Goal: Task Accomplishment & Management: Manage account settings

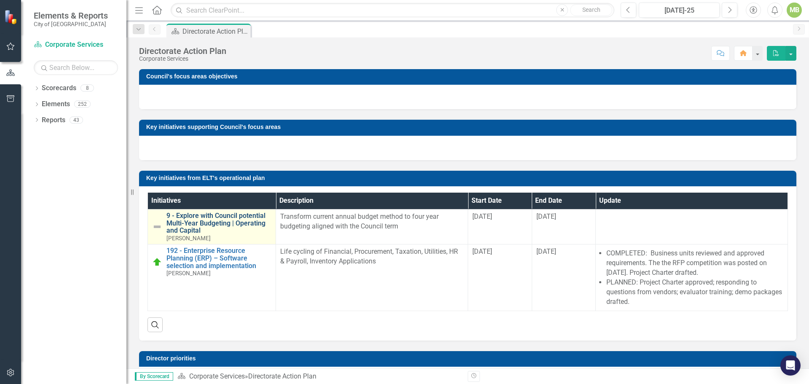
click at [222, 215] on link "9 - Explore with Council potential Multi-Year Budgeting | Operating and Capital" at bounding box center [218, 223] width 105 height 22
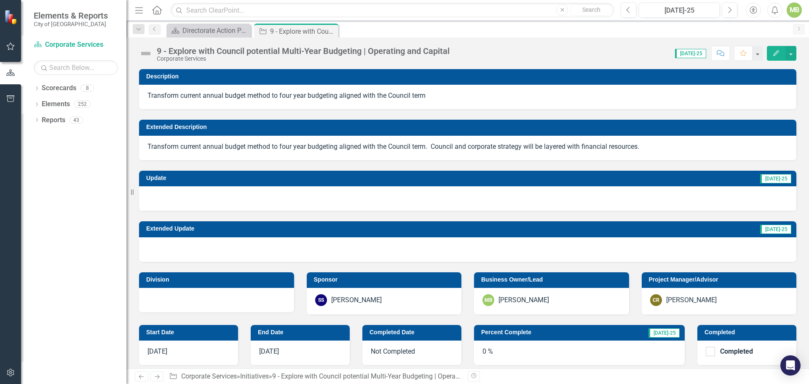
checkbox input "true"
click at [312, 202] on div at bounding box center [467, 198] width 657 height 24
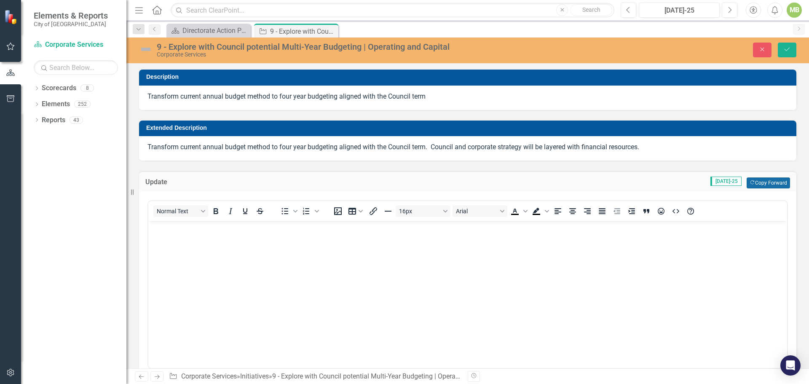
click at [757, 183] on button "Copy Forward Copy Forward" at bounding box center [767, 182] width 43 height 11
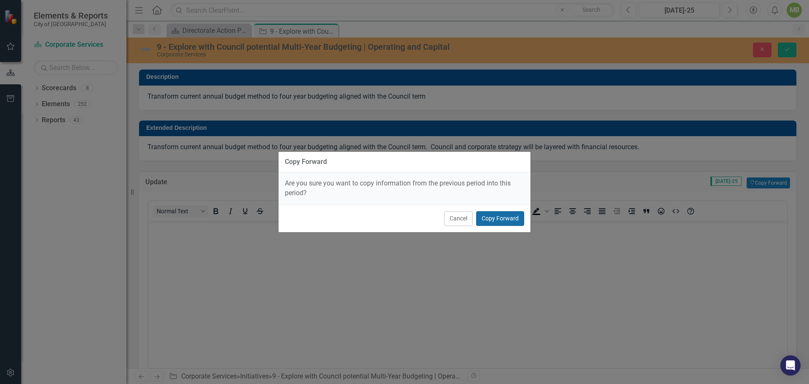
click at [499, 216] on button "Copy Forward" at bounding box center [500, 218] width 48 height 15
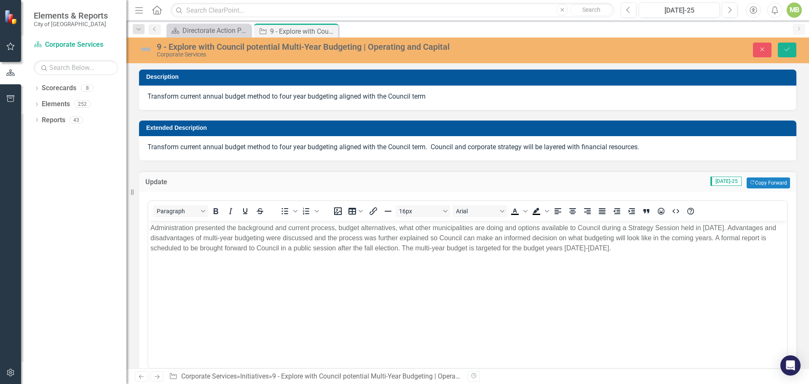
click at [344, 248] on p "Administration presented the background and current process, budget alternative…" at bounding box center [467, 238] width 634 height 30
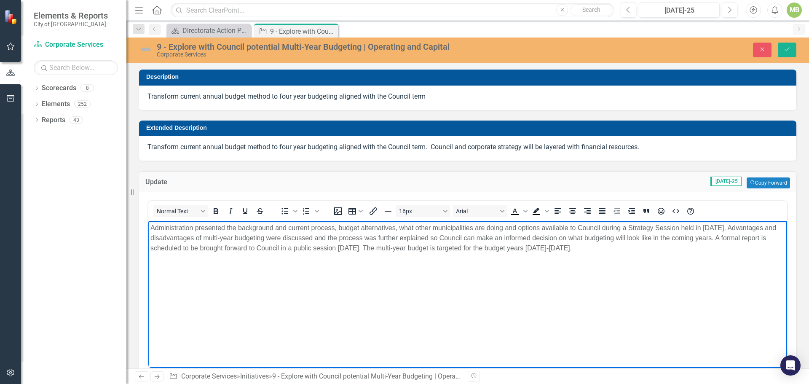
click at [343, 249] on p "Administration presented the background and current process, budget alternative…" at bounding box center [467, 238] width 634 height 30
click at [675, 238] on p "Administration presented the background and current process, budget alternative…" at bounding box center [467, 238] width 634 height 30
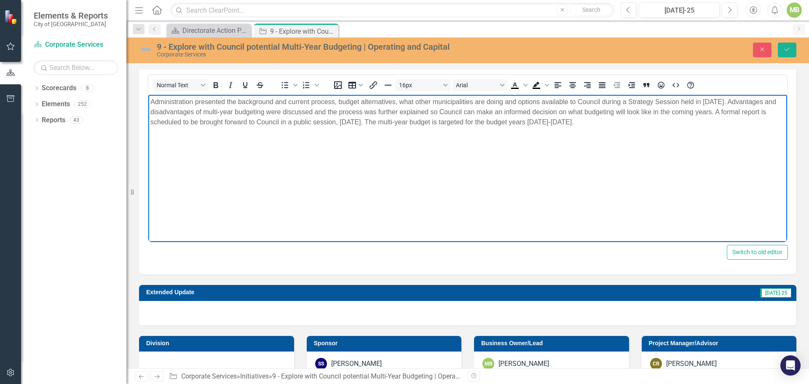
scroll to position [126, 0]
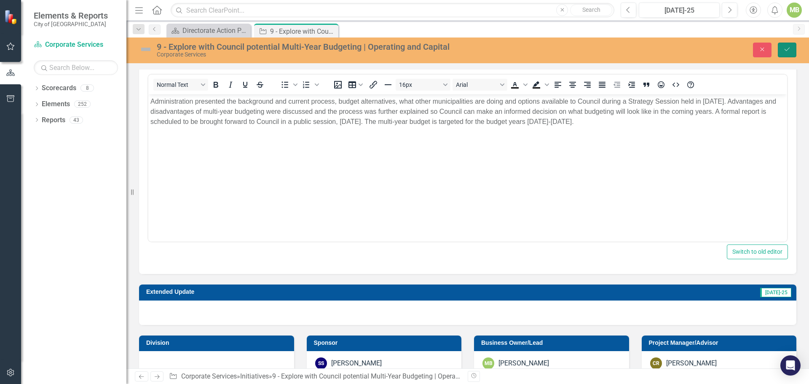
click at [782, 50] on button "Save" at bounding box center [787, 50] width 19 height 15
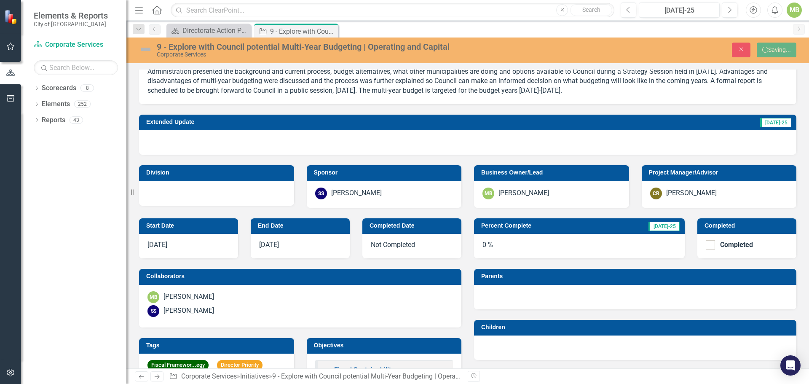
scroll to position [121, 0]
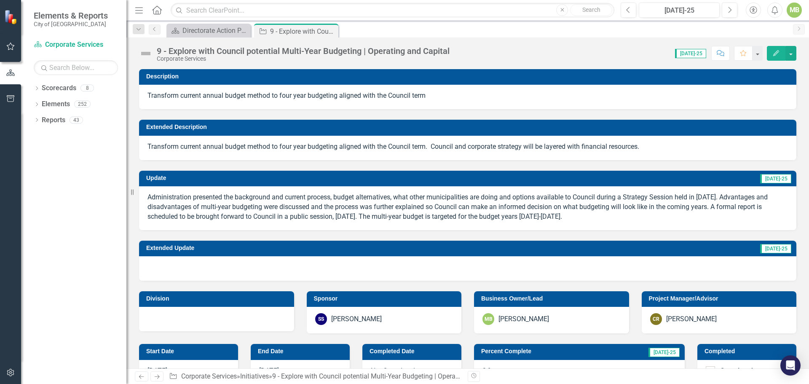
click at [282, 262] on div at bounding box center [467, 268] width 657 height 24
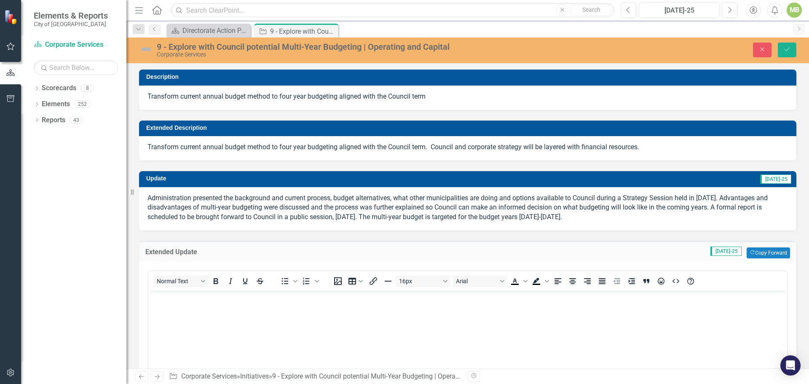
scroll to position [0, 0]
click at [757, 253] on button "Copy Forward Copy Forward" at bounding box center [767, 252] width 43 height 11
